Goal: Task Accomplishment & Management: Manage account settings

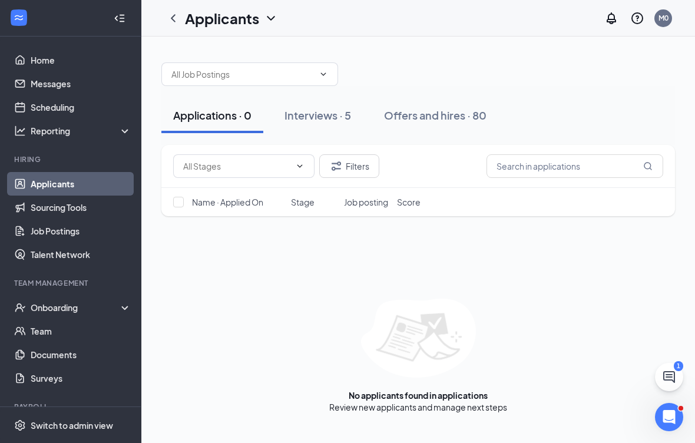
click at [464, 120] on div "Offers and hires · 80" at bounding box center [435, 115] width 103 height 15
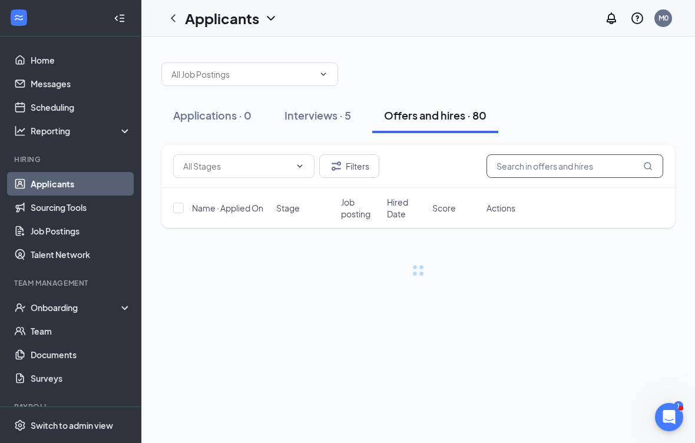
click at [587, 159] on input "text" at bounding box center [575, 166] width 177 height 24
type input "Kaed"
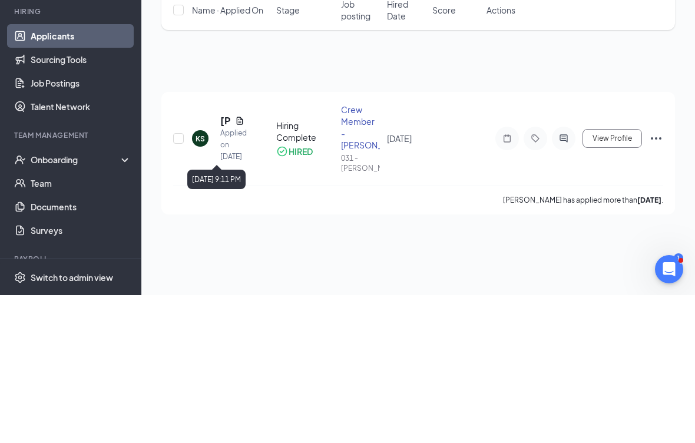
click at [183, 281] on input "checkbox" at bounding box center [178, 286] width 11 height 11
checkbox input "true"
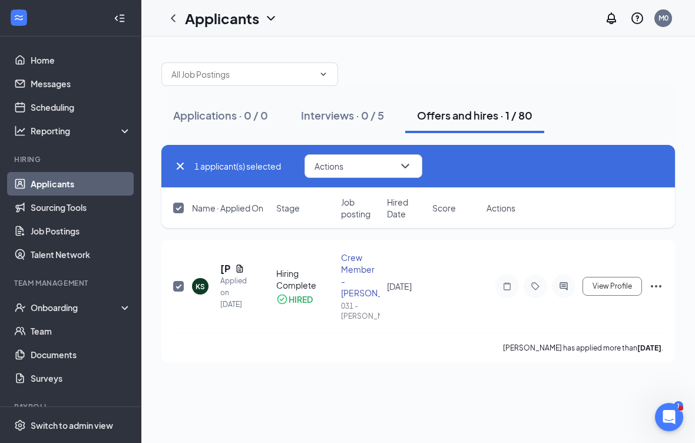
click at [178, 285] on input "checkbox" at bounding box center [178, 286] width 11 height 11
checkbox input "false"
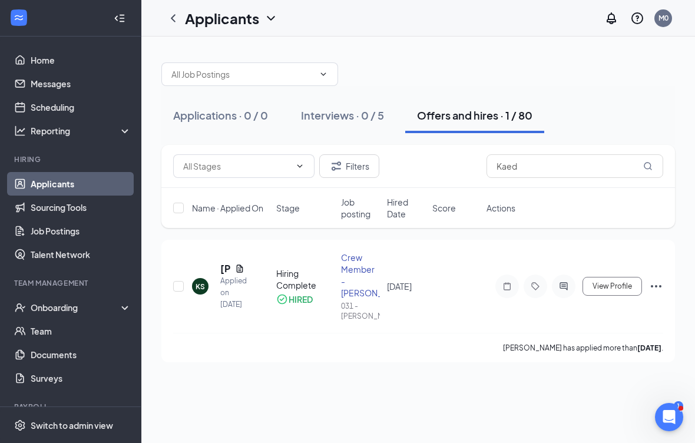
click at [208, 283] on div "KS" at bounding box center [200, 286] width 16 height 16
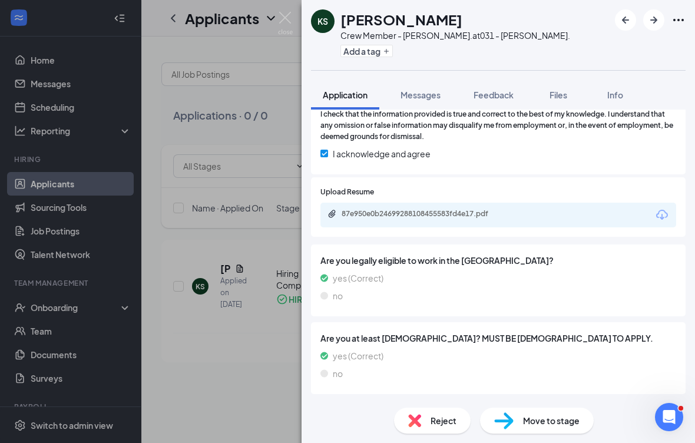
scroll to position [1774, 0]
click at [504, 91] on span "Feedback" at bounding box center [494, 95] width 40 height 11
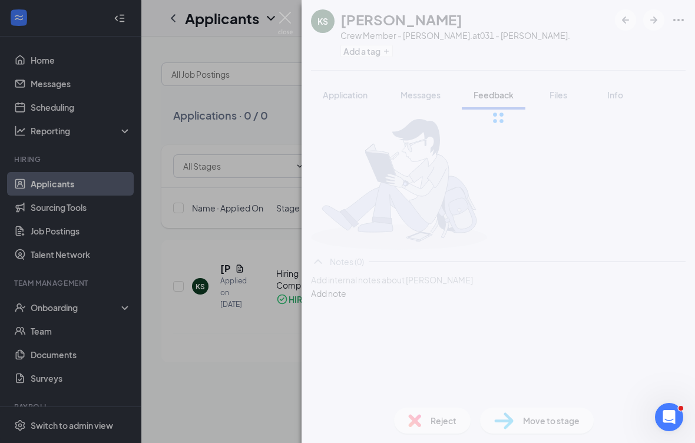
click at [564, 90] on span "Files" at bounding box center [559, 95] width 18 height 11
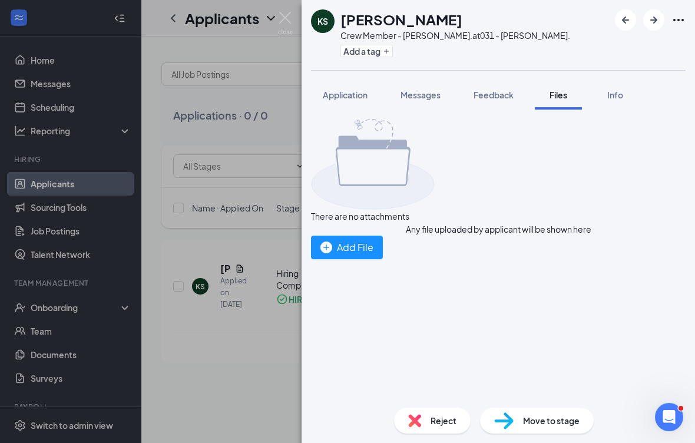
click at [567, 94] on span "Files" at bounding box center [559, 95] width 18 height 11
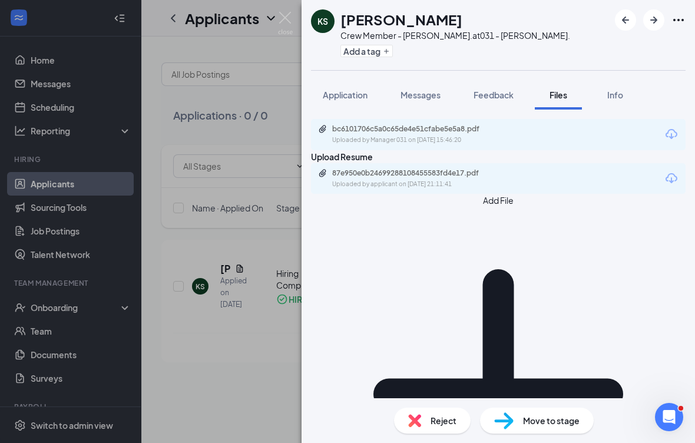
click at [552, 135] on div "bc6101706c5a0c65de4e51cfabe5e5a8.pdf Uploaded by Manager 031 on [DATE] 15:46:20" at bounding box center [498, 134] width 375 height 31
click at [537, 137] on div "bc6101706c5a0c65de4e51cfabe5e5a8.pdf Uploaded by Manager 031 on [DATE] 15:46:20" at bounding box center [498, 134] width 375 height 31
click at [530, 143] on div "bc6101706c5a0c65de4e51cfabe5e5a8.pdf Uploaded by Manager 031 on [DATE] 15:46:20" at bounding box center [498, 134] width 375 height 31
click at [528, 138] on div "bc6101706c5a0c65de4e51cfabe5e5a8.pdf Uploaded by Manager 031 on [DATE] 15:46:20" at bounding box center [498, 134] width 375 height 31
click at [462, 145] on div "Uploaded by Manager 031 on [DATE] 15:46:20" at bounding box center [420, 139] width 177 height 9
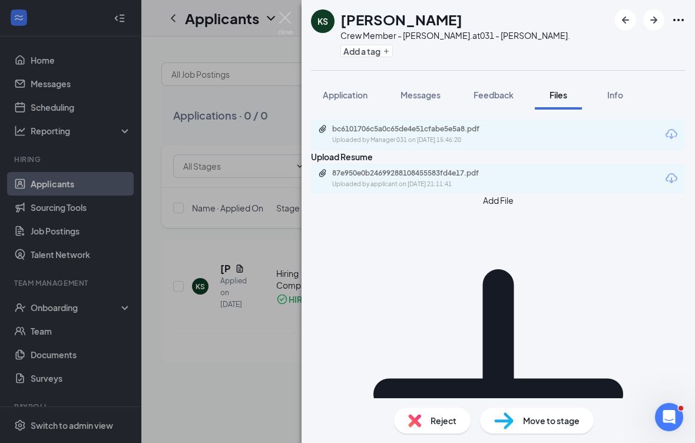
click at [223, 330] on div "KS [PERSON_NAME] Crew Member - [PERSON_NAME]. at 031 - [PERSON_NAME]. Add a tag…" at bounding box center [347, 221] width 695 height 443
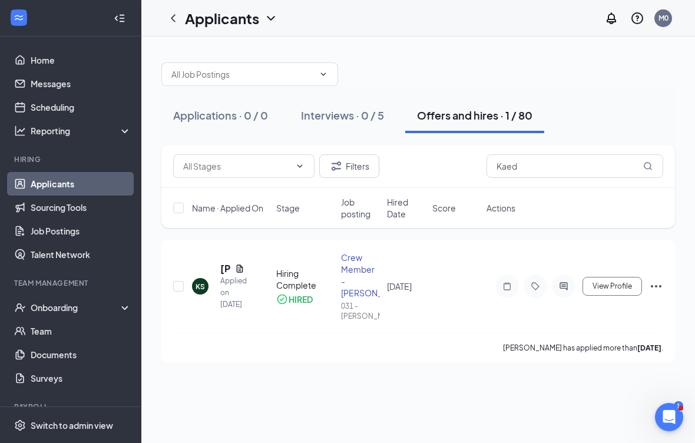
click at [359, 160] on button "Filters" at bounding box center [349, 166] width 60 height 24
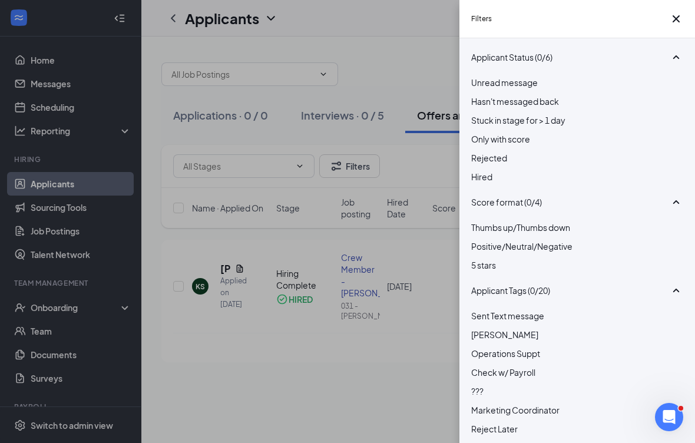
click at [493, 163] on span "Rejected" at bounding box center [489, 158] width 36 height 11
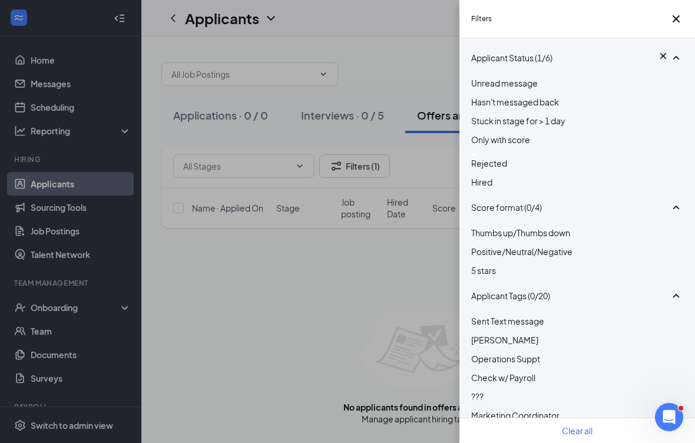
click at [396, 315] on div "Filters Applicant Status (1/6) Unread message Hasn't messaged back Stuck in sta…" at bounding box center [347, 221] width 695 height 443
click at [357, 304] on div "Filters Applicant Status (1/6) Unread message Hasn't messaged back Stuck in sta…" at bounding box center [347, 221] width 695 height 443
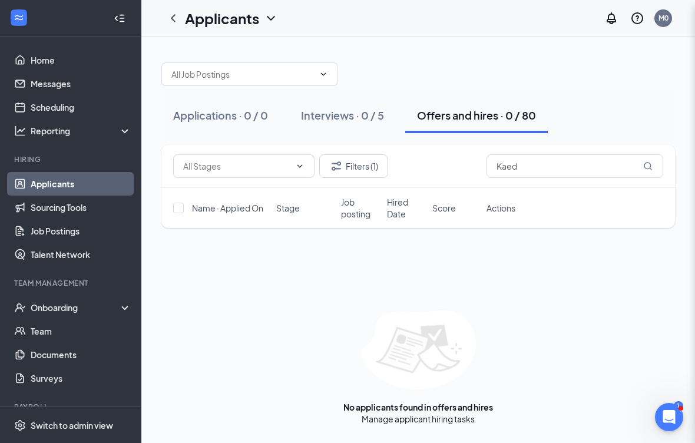
click at [356, 303] on div "Filters Applicant Status (1/6) Unread message Hasn't messaged back Stuck in sta…" at bounding box center [347, 221] width 695 height 443
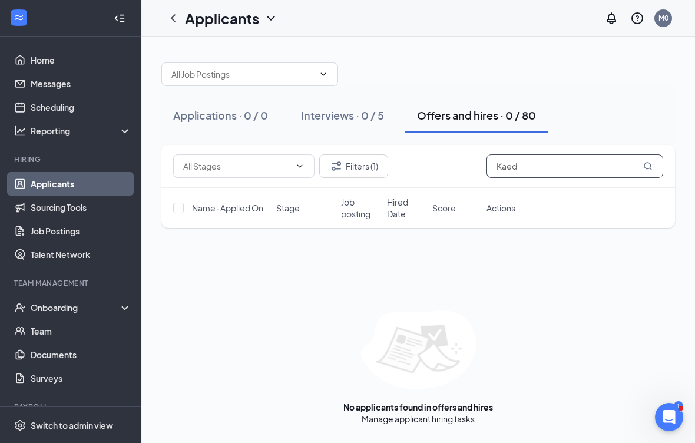
click at [574, 158] on input "Kaed" at bounding box center [575, 166] width 177 height 24
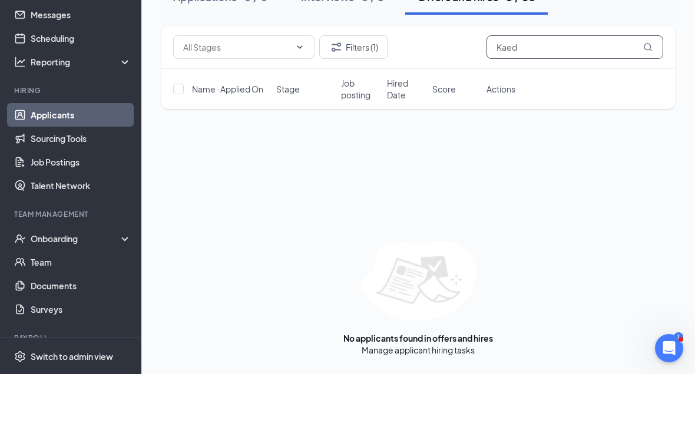
click at [573, 104] on input "Kaed" at bounding box center [575, 116] width 177 height 24
type input "K"
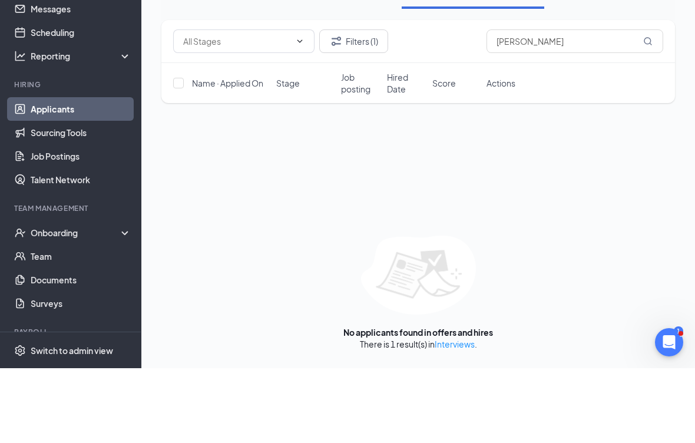
click at [359, 104] on button "Filters (1)" at bounding box center [353, 116] width 69 height 24
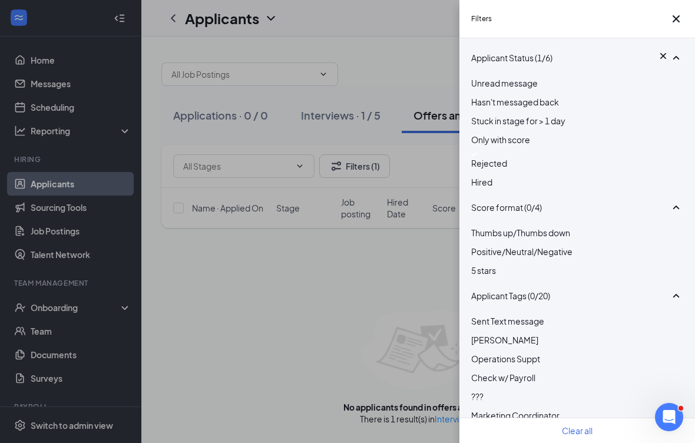
click at [477, 157] on img at bounding box center [474, 154] width 6 height 5
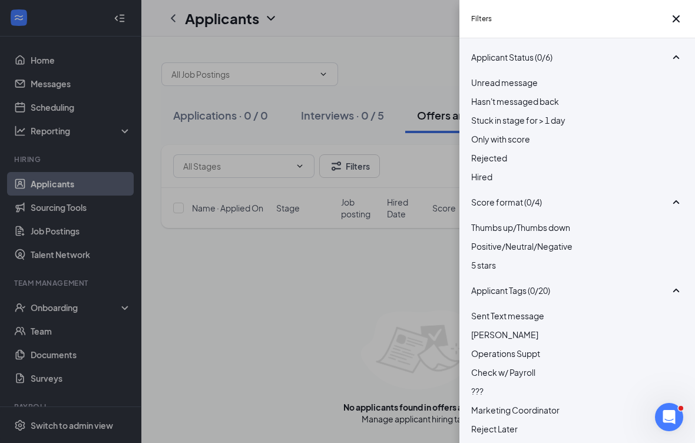
click at [378, 326] on div "Filters Applicant Status (0/6) Unread message Hasn't messaged back Stuck in sta…" at bounding box center [347, 221] width 695 height 443
click at [365, 346] on div "Filters Applicant Status (0/6) Unread message Hasn't messaged back Stuck in sta…" at bounding box center [347, 221] width 695 height 443
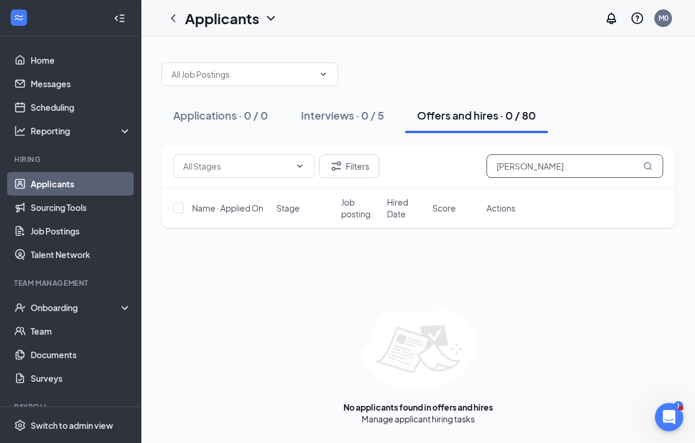
click at [596, 167] on input "[PERSON_NAME]" at bounding box center [575, 166] width 177 height 24
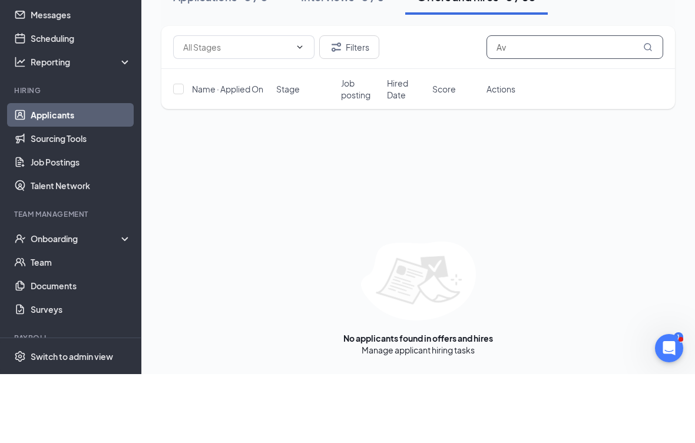
type input "A"
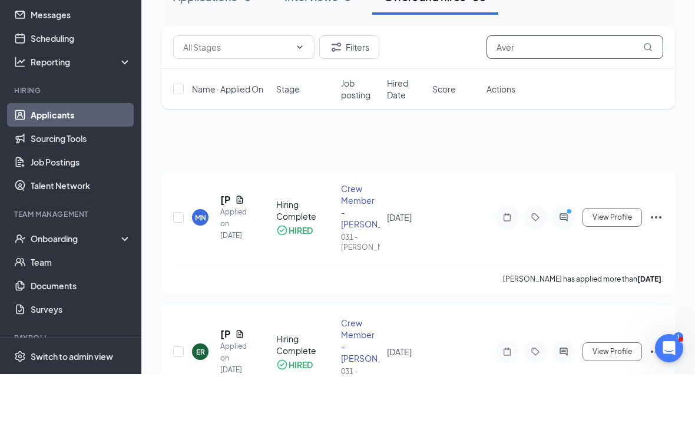
type input "[PERSON_NAME]"
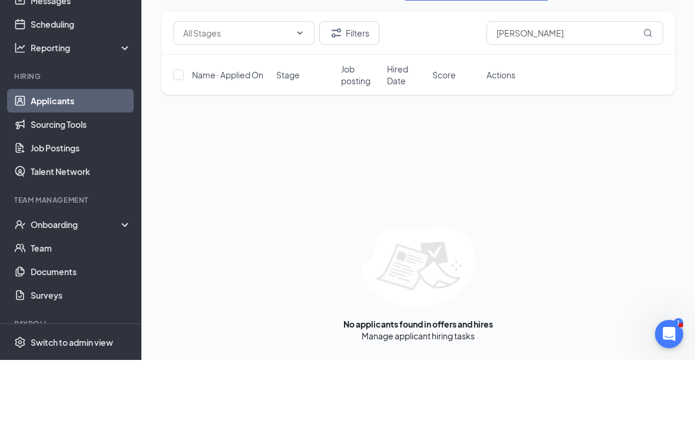
click at [352, 104] on button "Filters" at bounding box center [349, 116] width 60 height 24
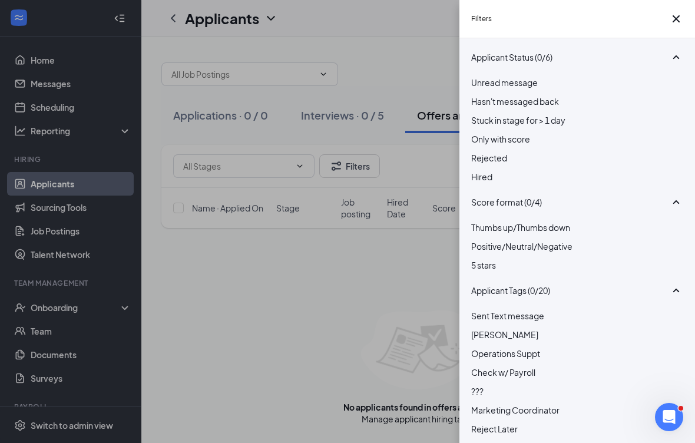
click at [480, 151] on div at bounding box center [577, 151] width 212 height 0
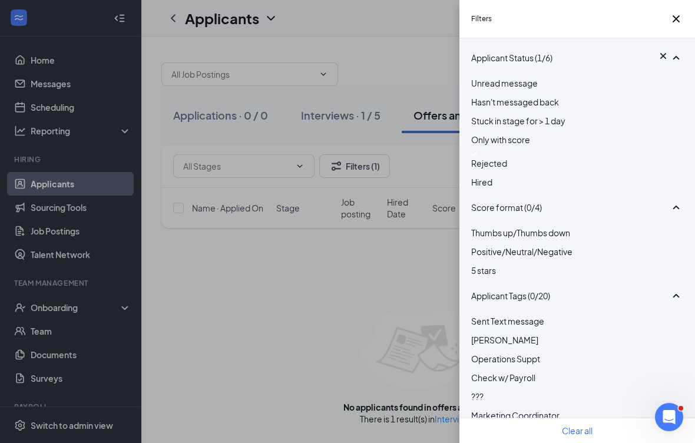
click at [412, 289] on div "Filters Applicant Status (1/6) Unread message Hasn't messaged back Stuck in sta…" at bounding box center [347, 221] width 695 height 443
click at [373, 305] on div "Filters Applicant Status (1/6) Unread message Hasn't messaged back Stuck in sta…" at bounding box center [347, 221] width 695 height 443
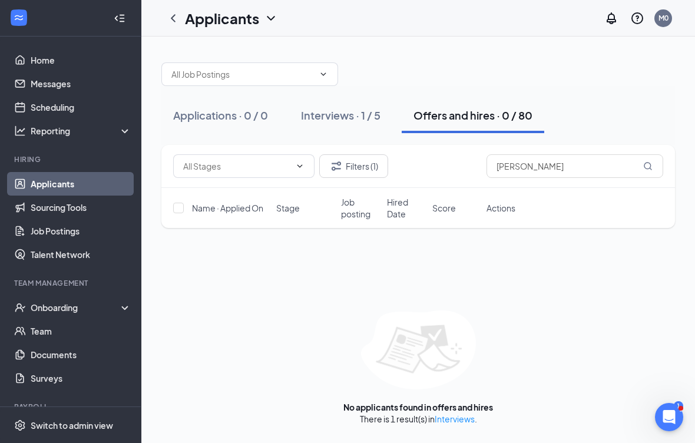
click at [364, 120] on div "Interviews · 1 / 5" at bounding box center [341, 115] width 80 height 15
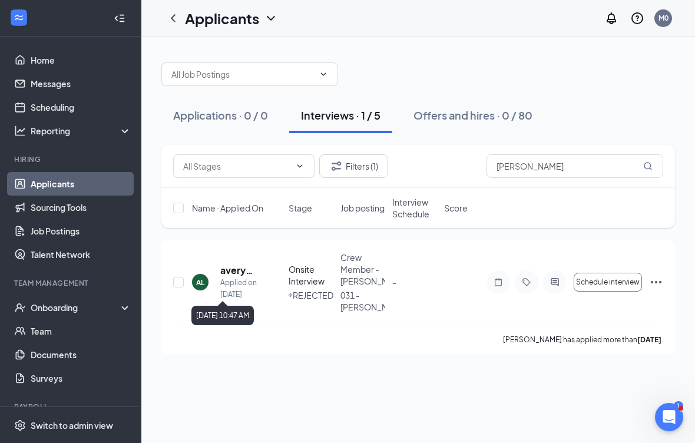
click at [233, 313] on div "[DATE] 10:47 AM" at bounding box center [222, 315] width 62 height 19
click at [202, 274] on div "AL" at bounding box center [200, 282] width 16 height 16
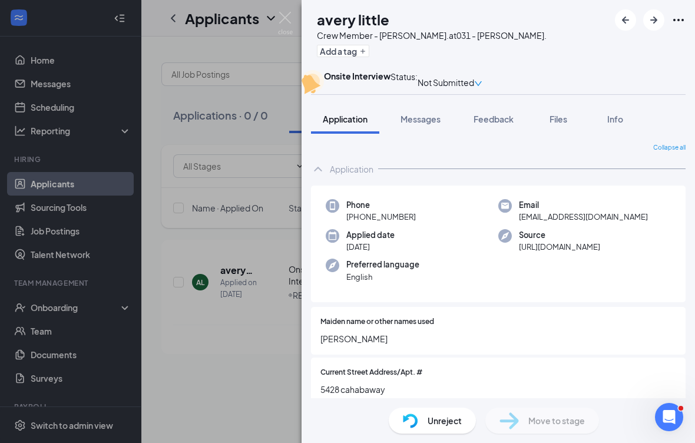
click at [504, 124] on span "Feedback" at bounding box center [494, 119] width 40 height 11
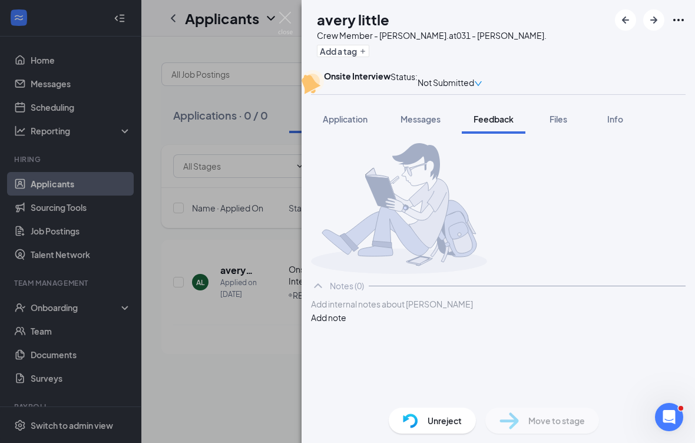
click at [557, 124] on span "Files" at bounding box center [559, 119] width 18 height 11
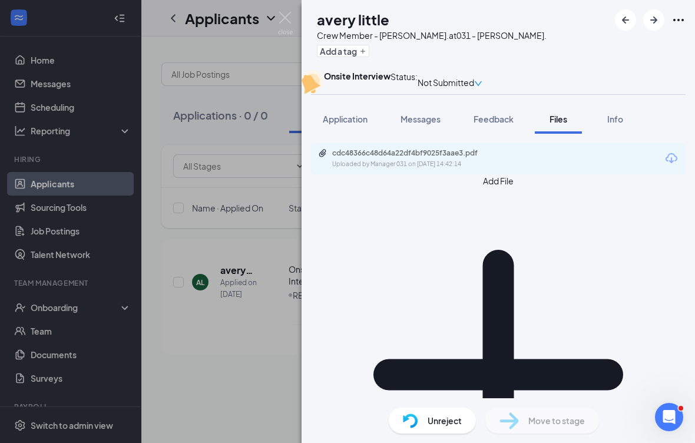
click at [504, 169] on div "cdc48366c48d64a22df4bf9025f3aae3.pdf Uploaded by Manager 031 on [DATE] 14:42:14" at bounding box center [413, 158] width 191 height 21
click at [216, 234] on div "[PERSON_NAME] little Crew Member - [PERSON_NAME]. at 031 - [PERSON_NAME]. Add a…" at bounding box center [347, 221] width 695 height 443
